Goal: Book appointment/travel/reservation

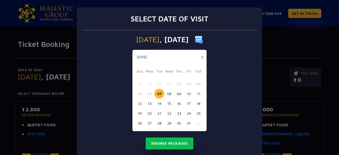
click at [199, 57] on button "button" at bounding box center [201, 57] width 7 height 7
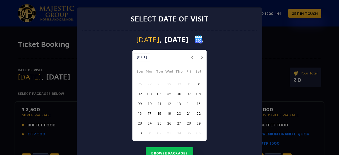
click at [187, 112] on button "21" at bounding box center [189, 113] width 10 height 10
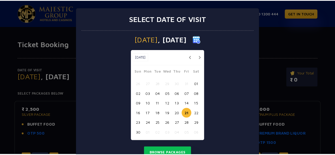
scroll to position [22, 0]
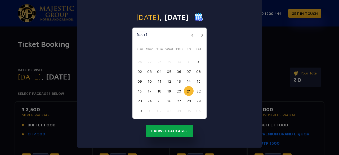
click at [174, 135] on button "Browse Packages" at bounding box center [169, 131] width 48 height 12
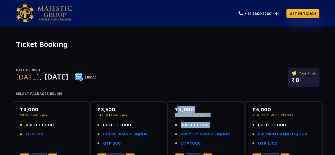
drag, startPoint x: 174, startPoint y: 135, endPoint x: 171, endPoint y: 129, distance: 7.0
click at [171, 129] on div "₹ 4,000 PLATINUM PACKAGE BUFFET FOOD PREMIUM BRAND LIQUOR OTP 1000 0" at bounding box center [205, 135] width 77 height 69
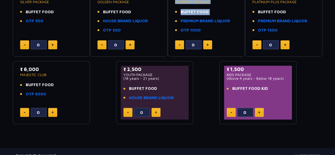
scroll to position [88, 0]
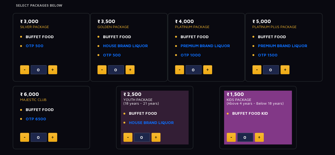
click at [157, 13] on div "₹ 3,500 GOLDEN PACKAGE BUFFET FOOD HOUSE BRAND LIQUOR OTP 500 0" at bounding box center [128, 47] width 77 height 69
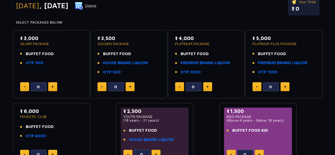
scroll to position [69, 0]
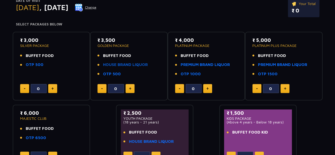
click at [114, 66] on link "HOUSE BRAND LIQUOR" at bounding box center [125, 65] width 45 height 6
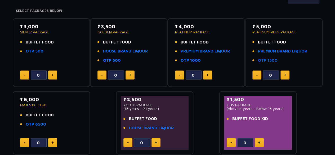
click at [261, 60] on link "OTP 1500" at bounding box center [268, 60] width 20 height 6
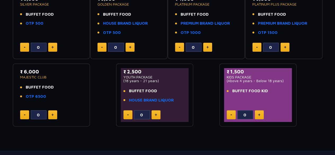
scroll to position [113, 0]
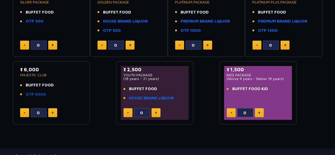
click at [33, 93] on link "OTP 6500" at bounding box center [36, 94] width 20 height 6
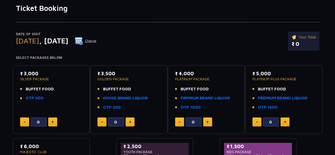
scroll to position [0, 0]
